Goal: Information Seeking & Learning: Understand process/instructions

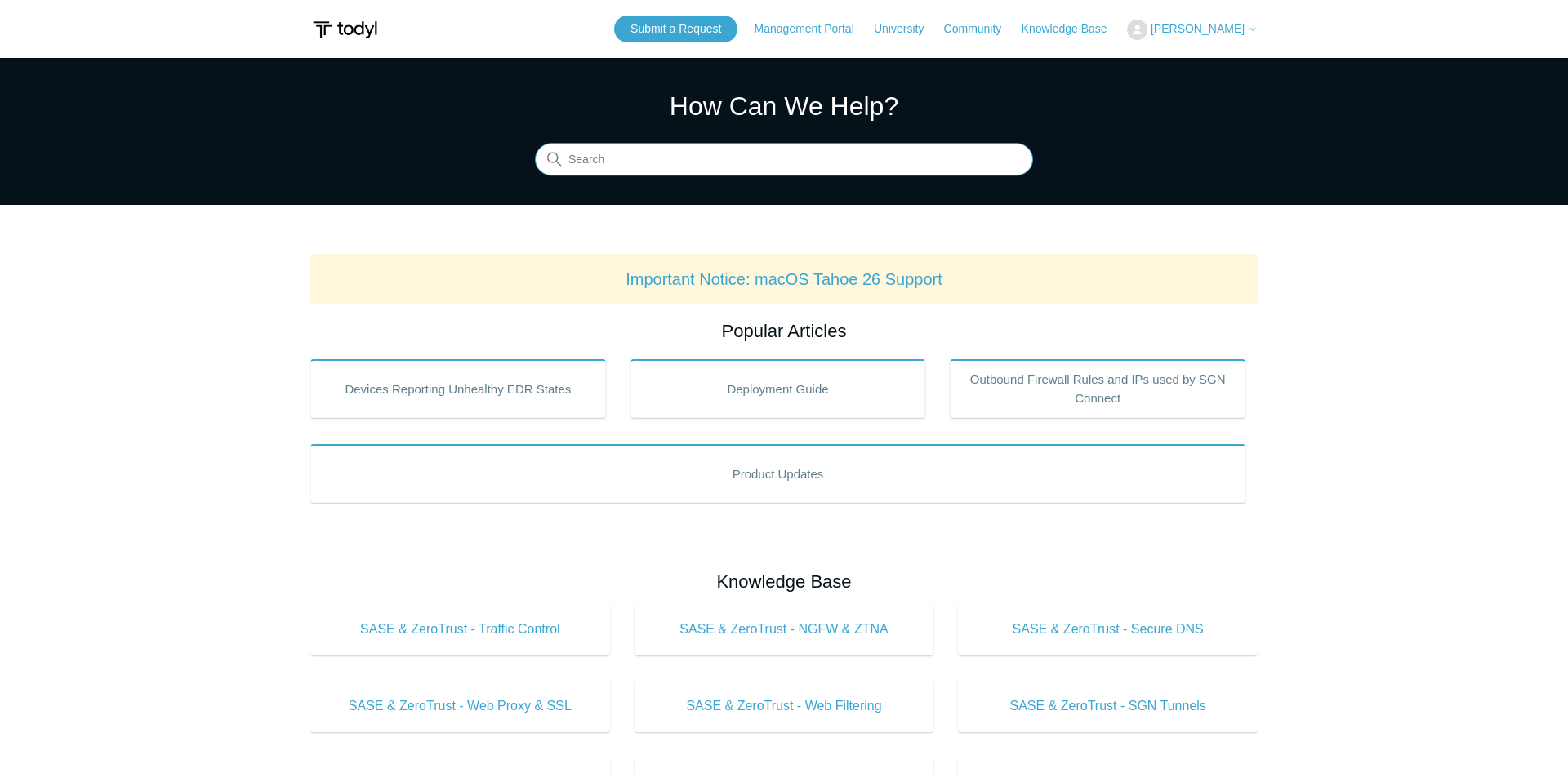
click at [666, 168] on input "Search" at bounding box center [783, 160] width 498 height 33
type input "firewall"
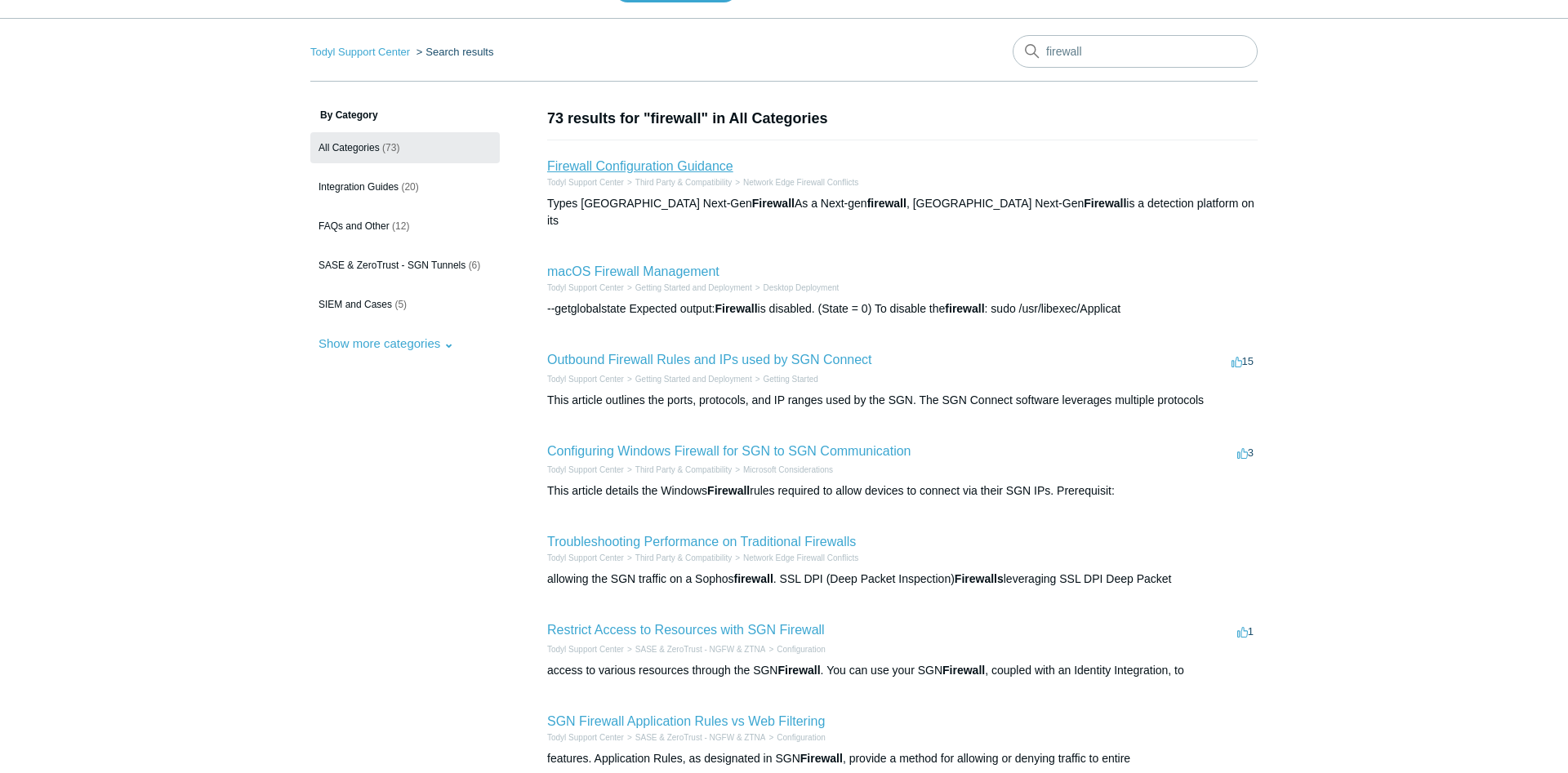
scroll to position [83, 0]
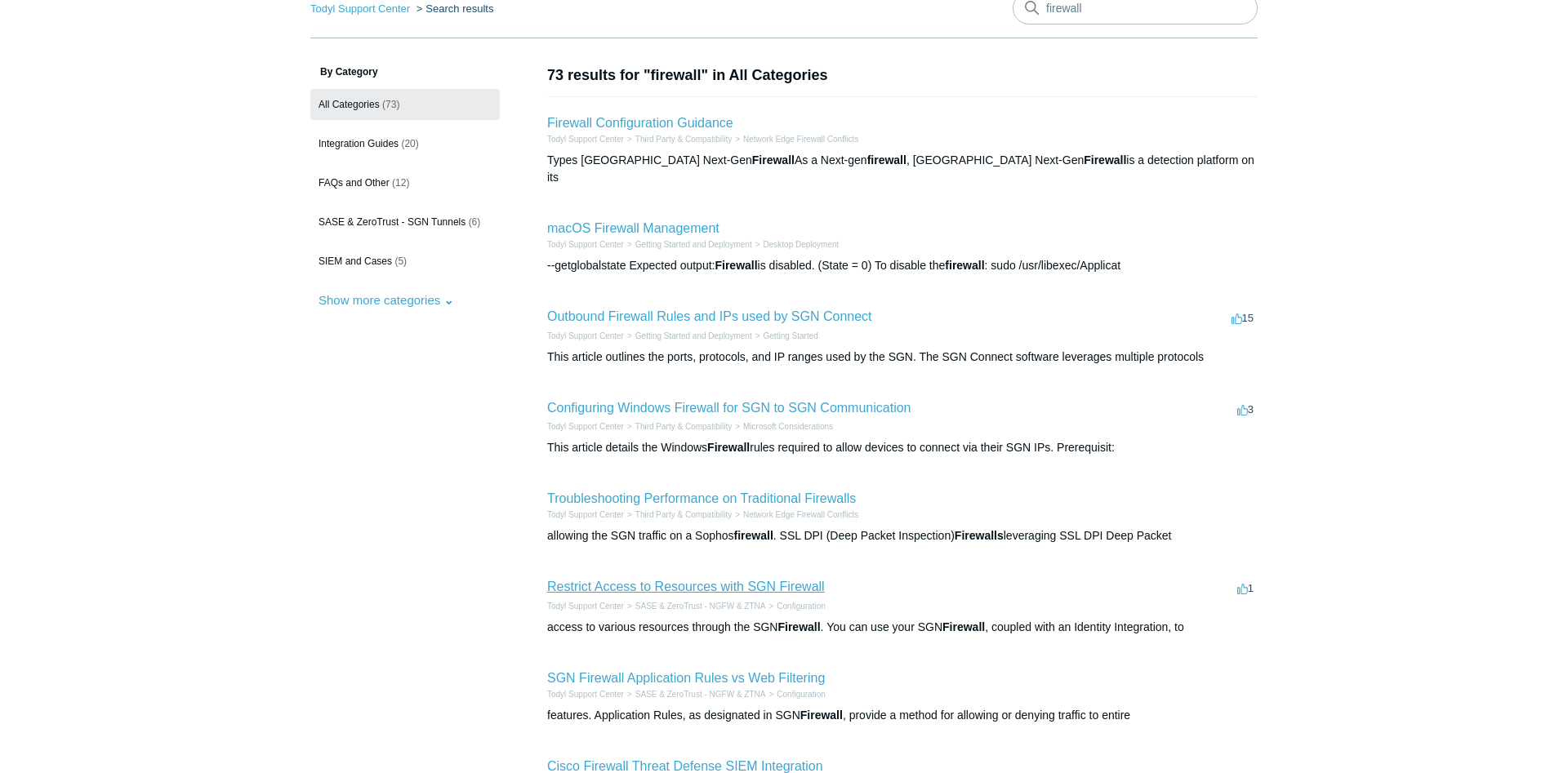
click at [760, 579] on link "Restrict Access to Resources with SGN Firewall" at bounding box center [686, 586] width 277 height 14
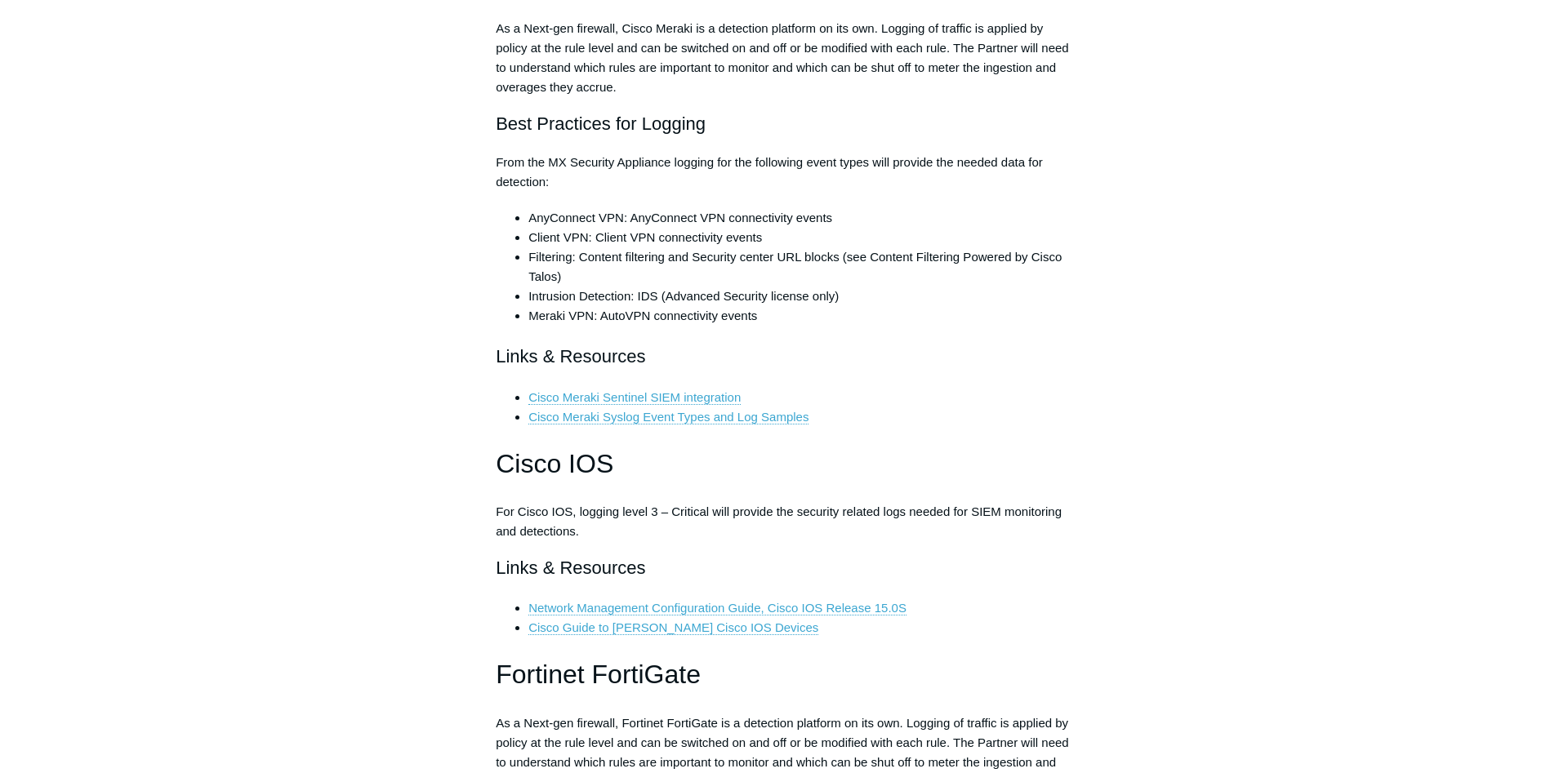
scroll to position [2248, 0]
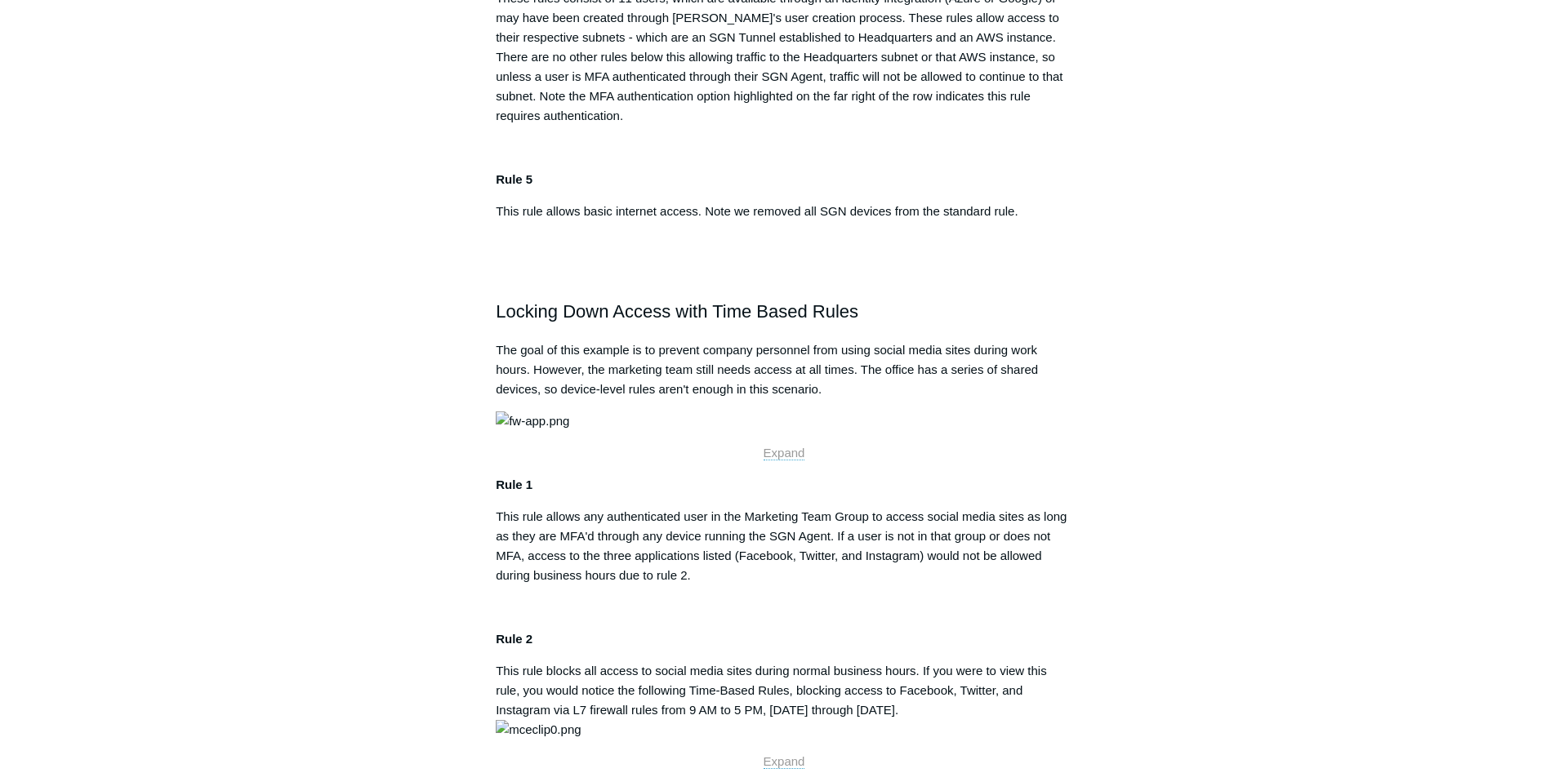
scroll to position [583, 0]
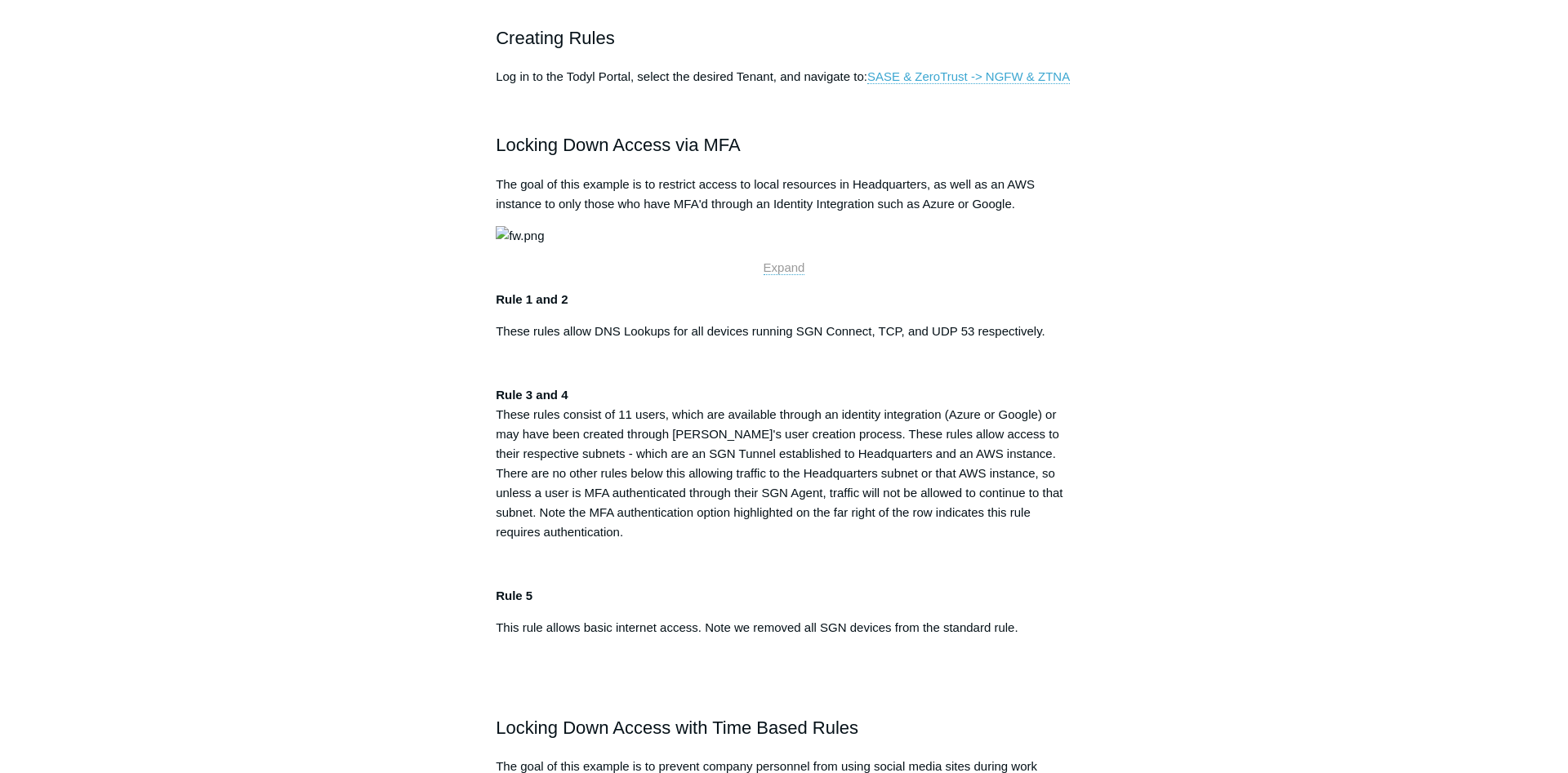
click at [780, 277] on p "Expand" at bounding box center [784, 268] width 576 height 20
click at [781, 274] on span "Expand" at bounding box center [784, 267] width 42 height 14
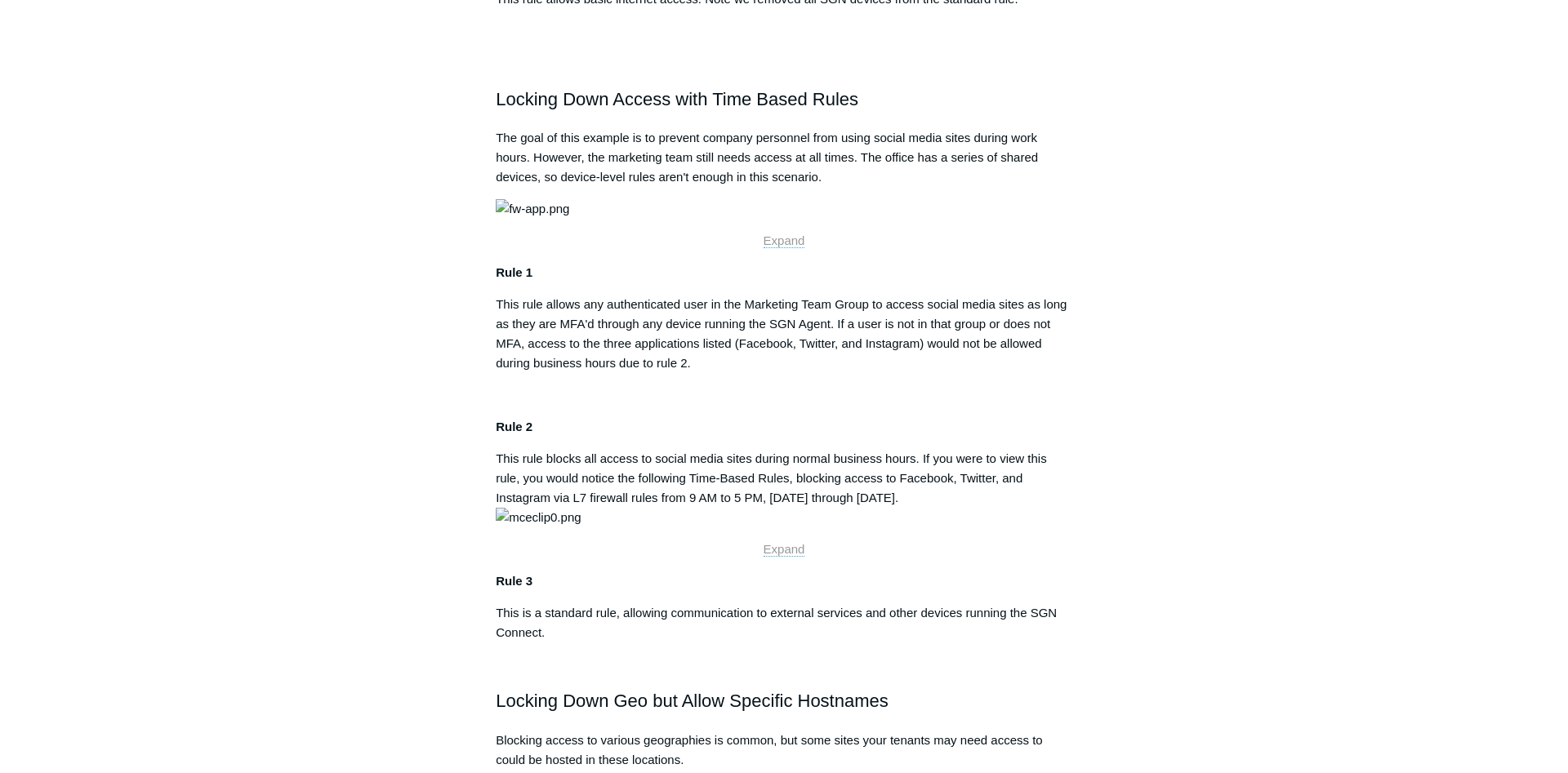
scroll to position [1249, 0]
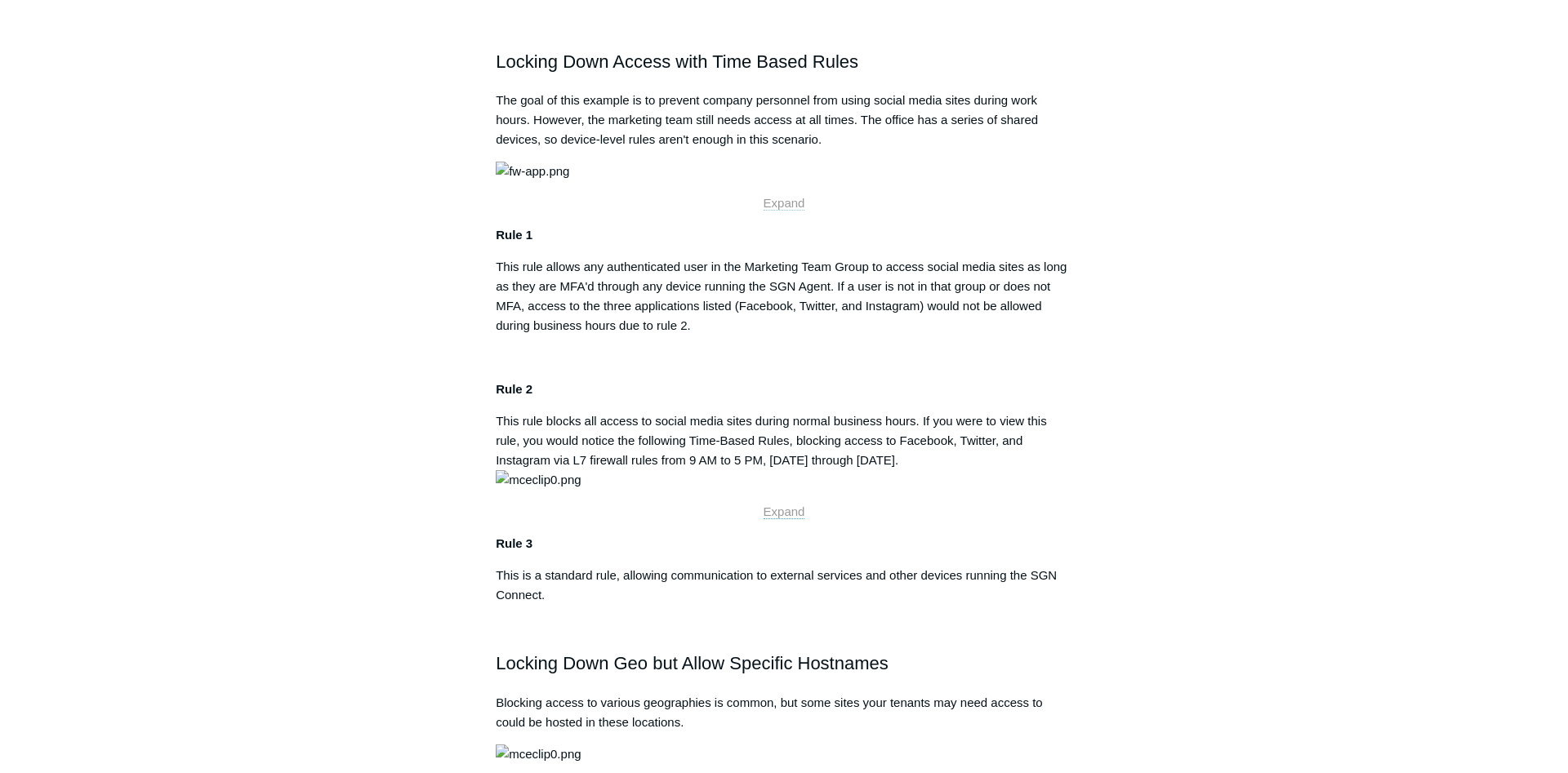
click at [785, 210] on span "Expand" at bounding box center [784, 203] width 42 height 14
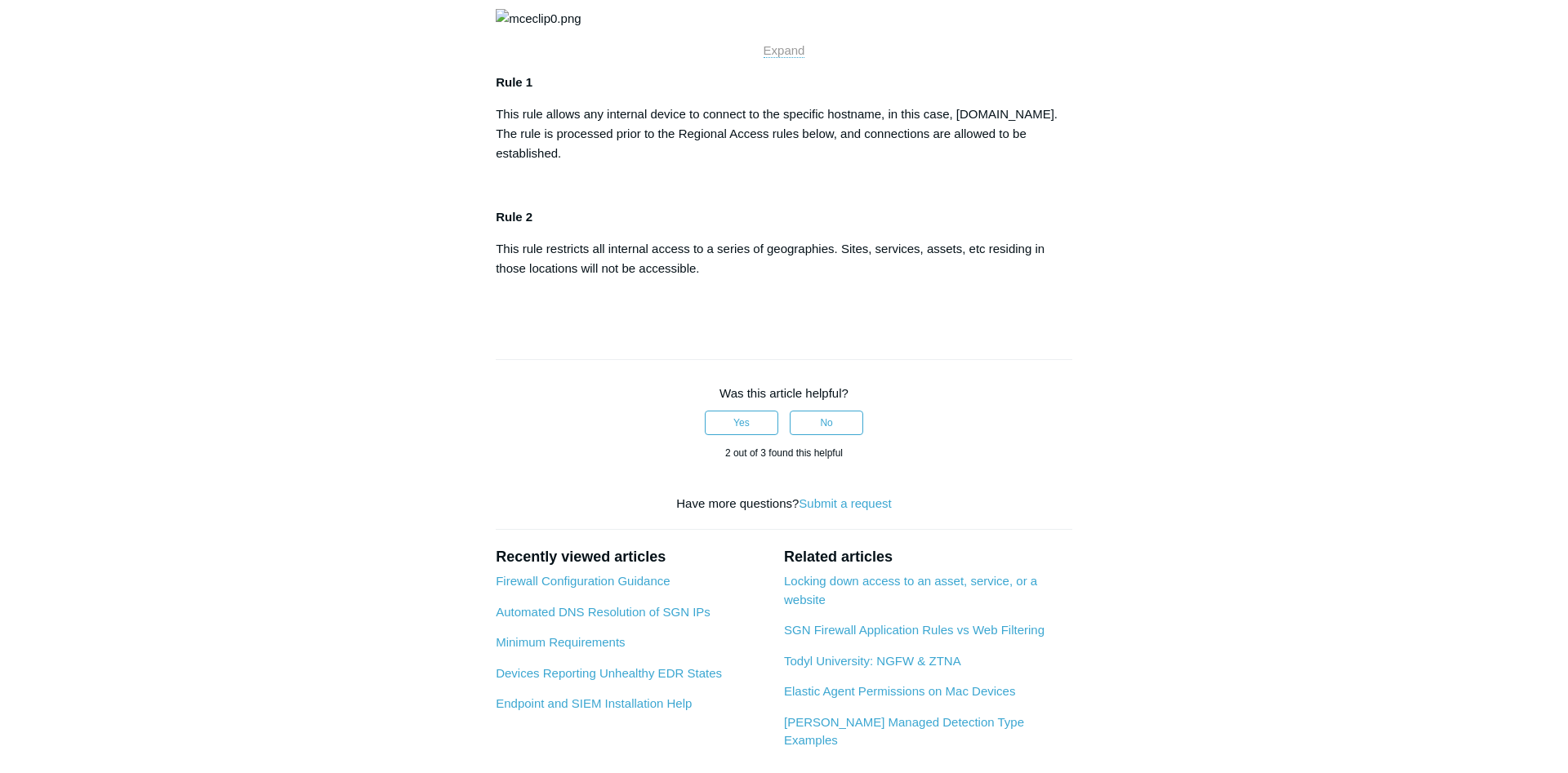
scroll to position [1999, 0]
